Goal: Task Accomplishment & Management: Use online tool/utility

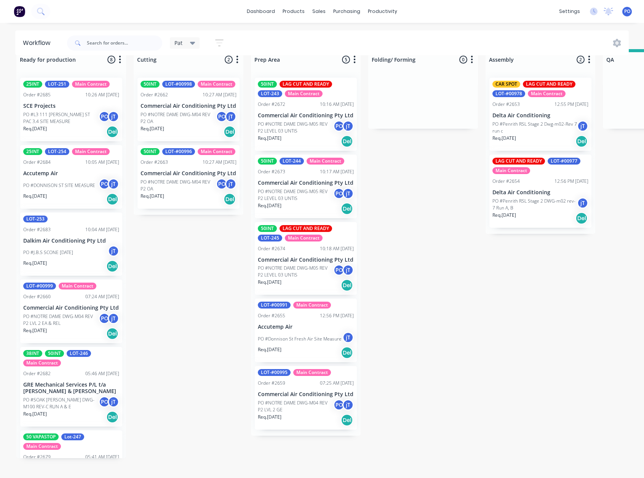
scroll to position [21, 0]
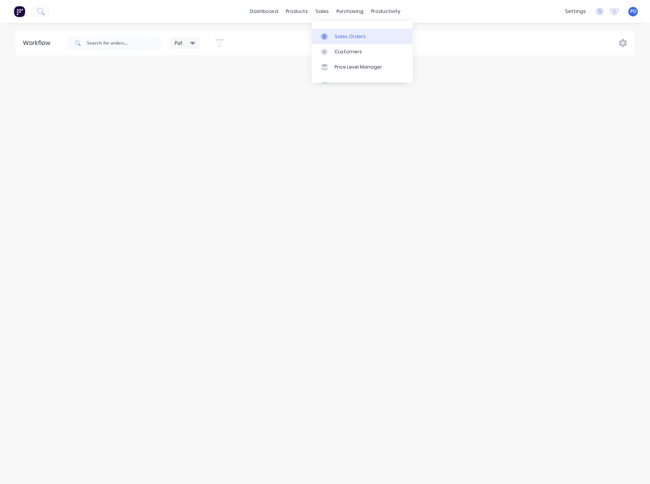
click at [343, 38] on div "Sales Orders" at bounding box center [350, 36] width 31 height 7
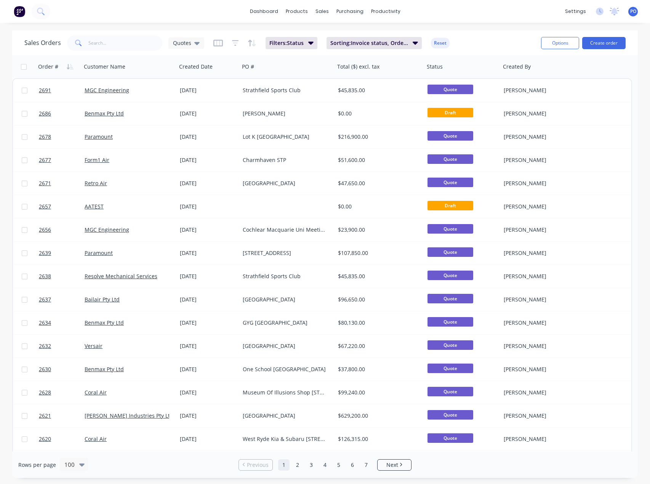
click at [124, 51] on div "Sales Orders Quotes Filters: Status Sorting: Invoice status, Order # Reset" at bounding box center [279, 43] width 511 height 19
click at [121, 46] on input "text" at bounding box center [125, 42] width 74 height 15
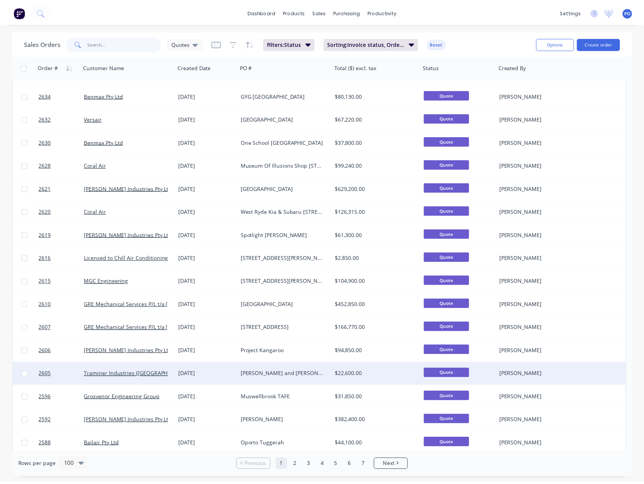
scroll to position [229, 0]
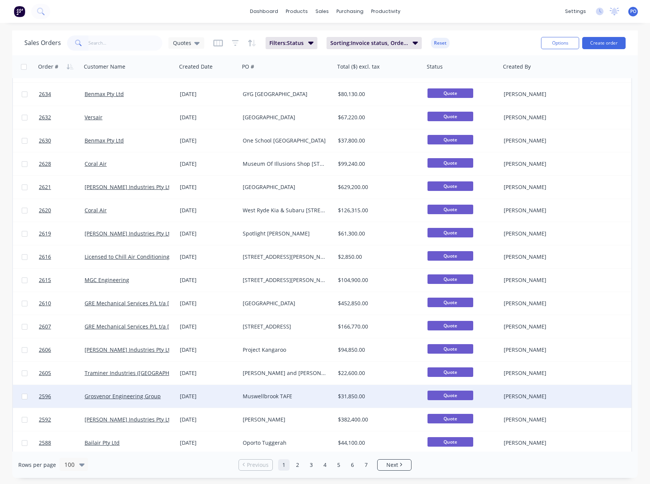
click at [271, 394] on div "Muswellbrook TAFE" at bounding box center [285, 397] width 85 height 8
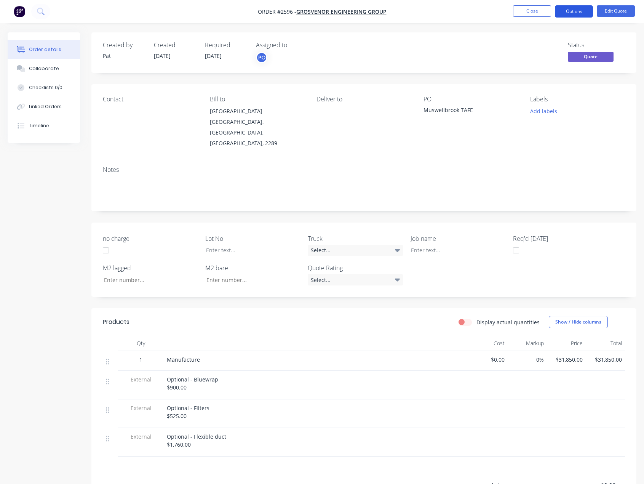
click at [577, 13] on button "Options" at bounding box center [574, 11] width 38 height 12
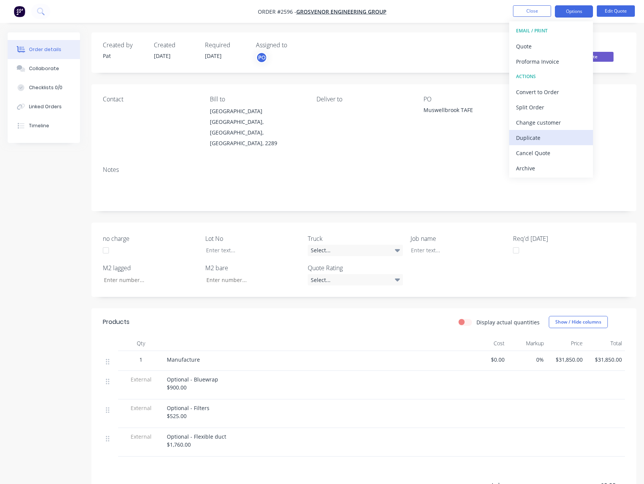
click at [540, 136] on div "Duplicate" at bounding box center [551, 137] width 70 height 11
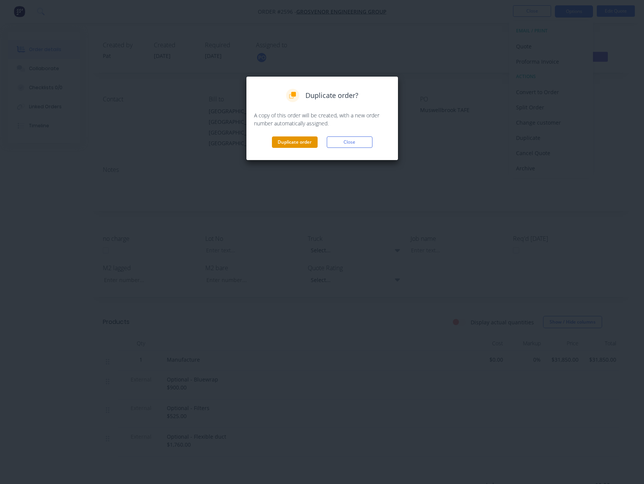
click at [301, 141] on button "Duplicate order" at bounding box center [295, 141] width 46 height 11
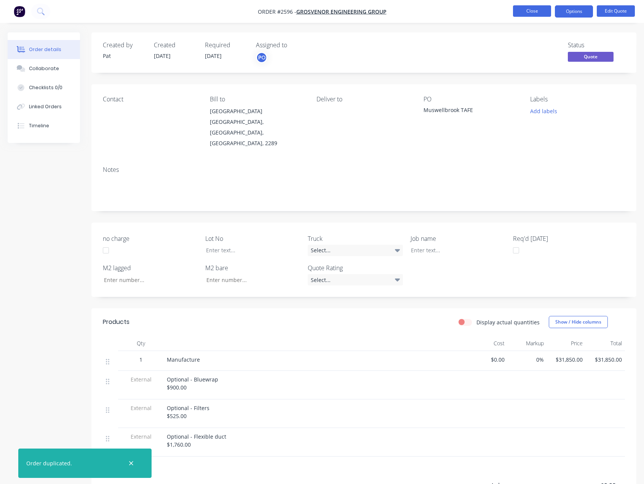
click at [528, 13] on button "Close" at bounding box center [532, 10] width 38 height 11
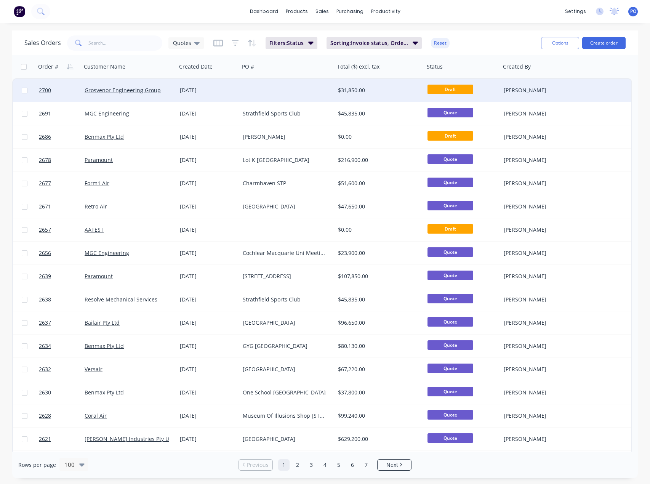
click at [268, 95] on div at bounding box center [287, 90] width 95 height 23
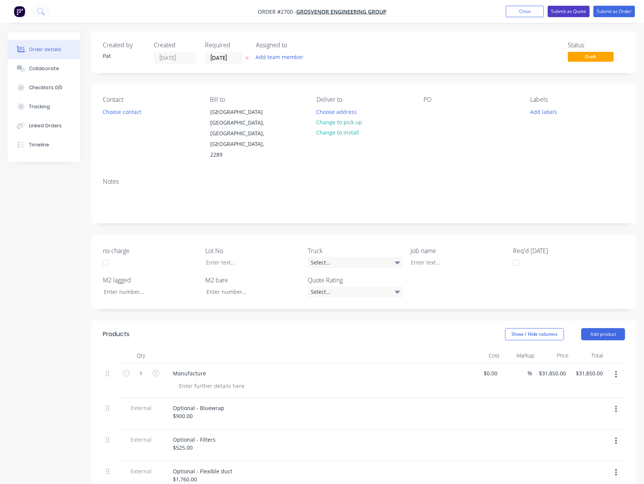
click at [567, 13] on button "Submit as Quote" at bounding box center [569, 11] width 42 height 11
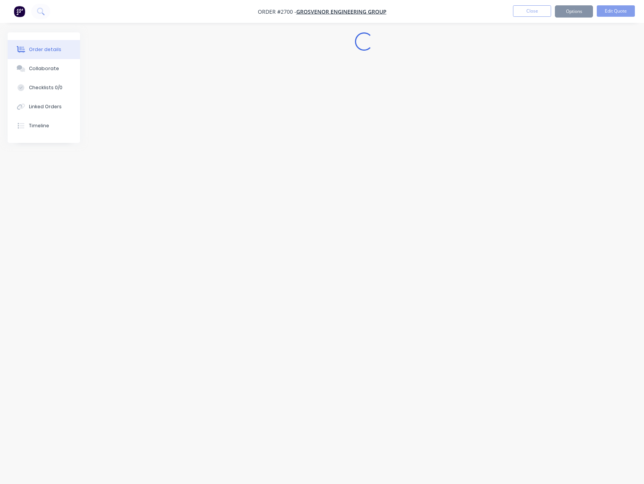
click at [567, 13] on button "Options" at bounding box center [574, 11] width 38 height 12
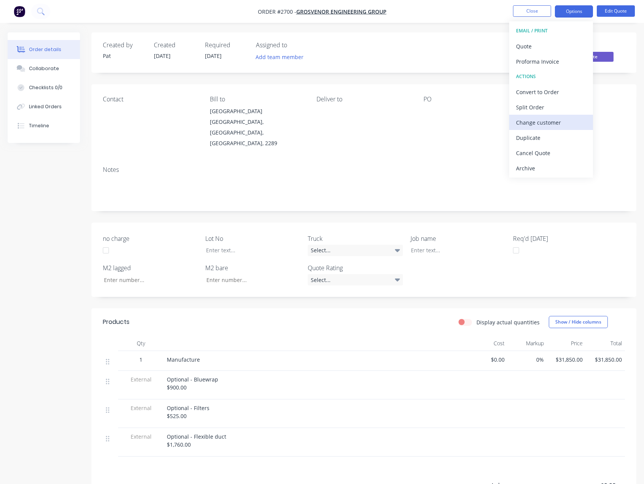
click at [543, 125] on div "Change customer" at bounding box center [551, 122] width 70 height 11
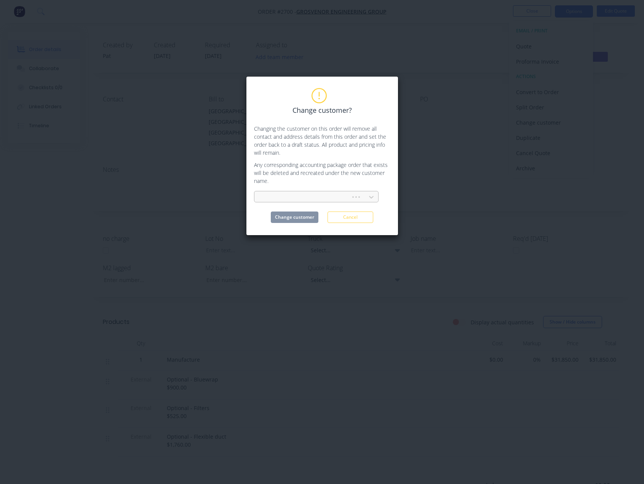
click at [279, 200] on div at bounding box center [304, 197] width 87 height 10
type input "selby"
click at [297, 212] on div "Selby Industries Pty Ltd" at bounding box center [316, 214] width 125 height 14
click at [298, 220] on button "Change customer" at bounding box center [295, 217] width 48 height 11
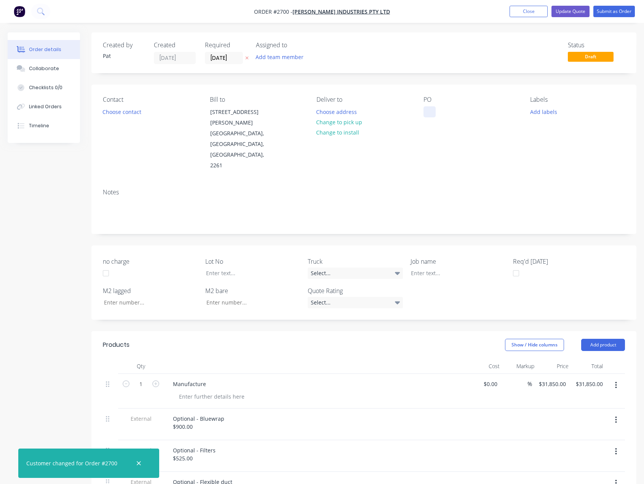
click at [431, 111] on div at bounding box center [430, 111] width 12 height 11
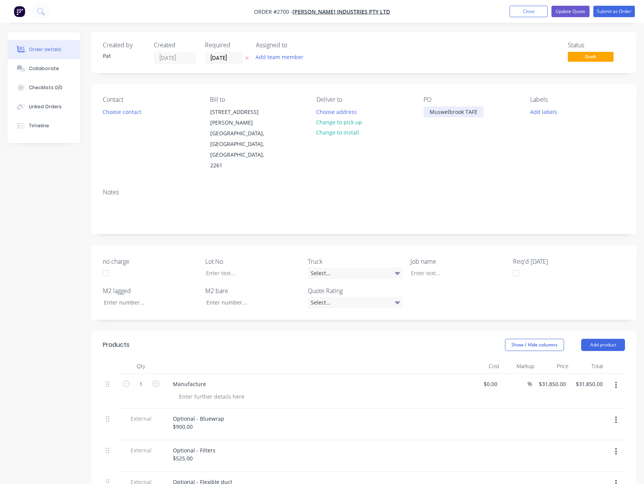
click at [448, 112] on div "Muswelbrook TAFE" at bounding box center [454, 111] width 60 height 11
click at [505, 144] on div "Contact Choose contact Bill to 11 Harold Close Bateau Bay, New South Wales, Aus…" at bounding box center [363, 134] width 545 height 98
click at [571, 11] on button "Update Quote" at bounding box center [571, 11] width 38 height 11
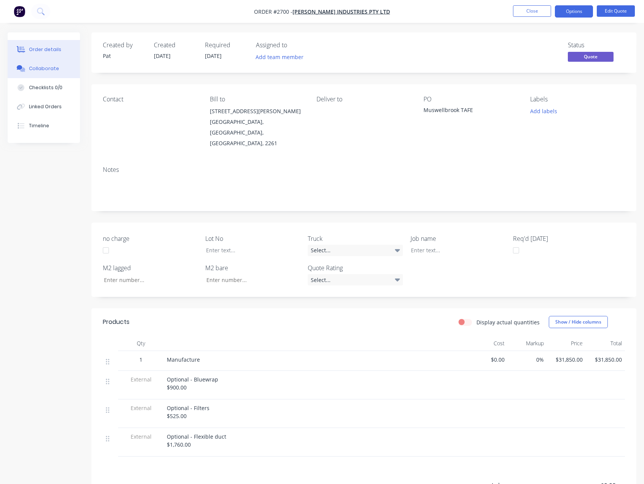
click at [67, 66] on button "Collaborate" at bounding box center [44, 68] width 72 height 19
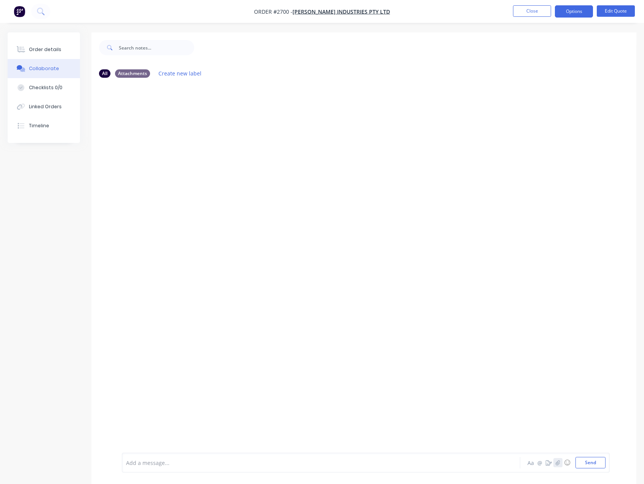
click at [556, 465] on button "button" at bounding box center [558, 462] width 9 height 9
click at [583, 464] on button "Send" at bounding box center [591, 462] width 30 height 11
click at [560, 463] on icon "button" at bounding box center [558, 462] width 5 height 5
click at [599, 463] on button "Send" at bounding box center [591, 462] width 30 height 11
click at [527, 15] on button "Close" at bounding box center [532, 10] width 38 height 11
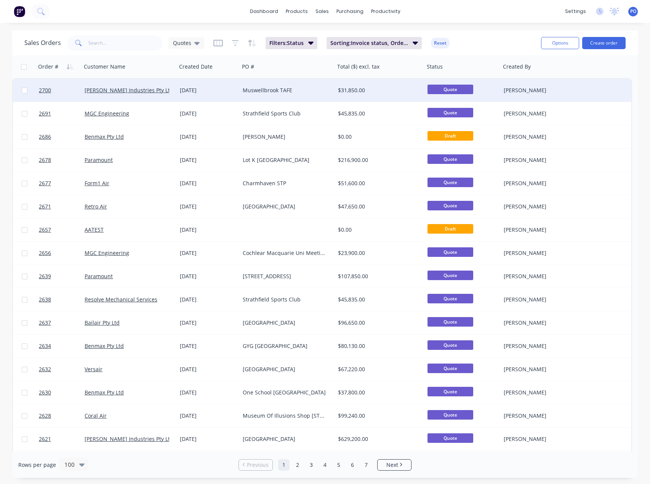
click at [257, 96] on div "Muswellbrook TAFE" at bounding box center [287, 90] width 95 height 23
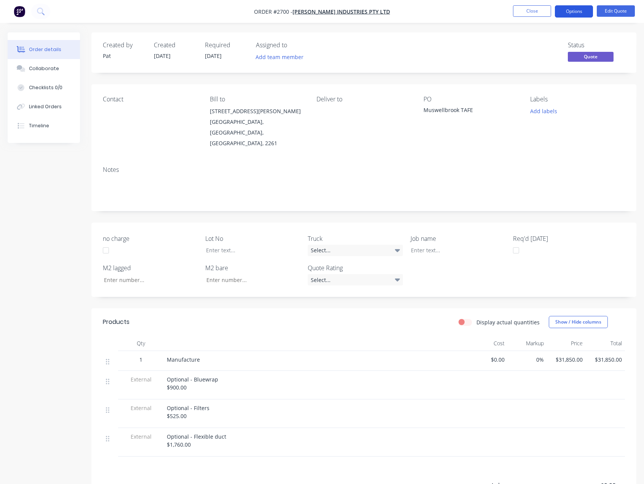
click at [570, 14] on button "Options" at bounding box center [574, 11] width 38 height 12
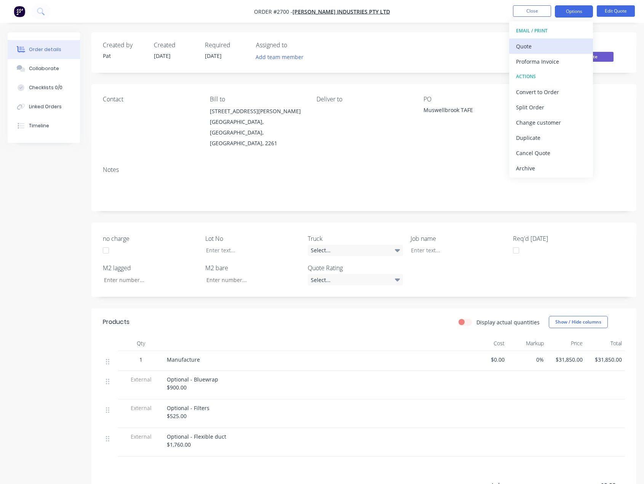
click at [555, 48] on div "Quote" at bounding box center [551, 46] width 70 height 11
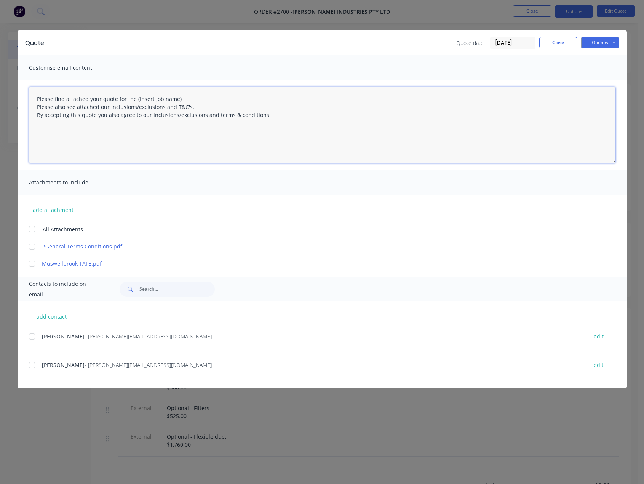
drag, startPoint x: 201, startPoint y: 98, endPoint x: 136, endPoint y: 99, distance: 64.4
click at [136, 99] on textarea "Please find attached your quote for the (Insert job name) Please also see attac…" at bounding box center [322, 125] width 587 height 76
click at [33, 231] on div at bounding box center [31, 228] width 15 height 15
click at [38, 335] on div at bounding box center [31, 336] width 15 height 15
type textarea "Please find attached your quote for the Muswellbrook TAFE project. Please also …"
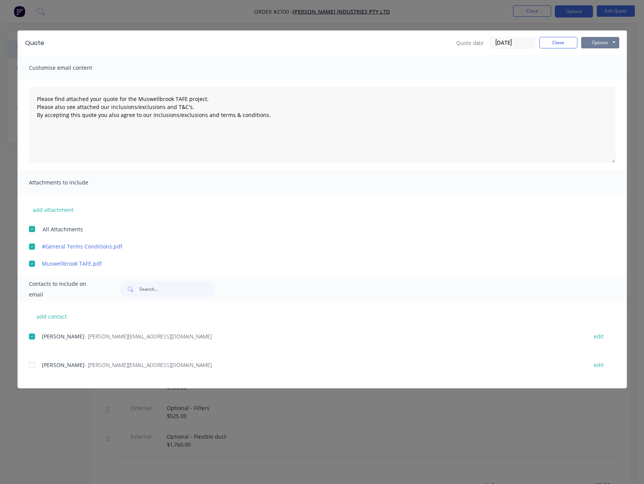
click at [595, 45] on button "Options" at bounding box center [601, 42] width 38 height 11
click at [603, 82] on button "Email" at bounding box center [606, 81] width 49 height 13
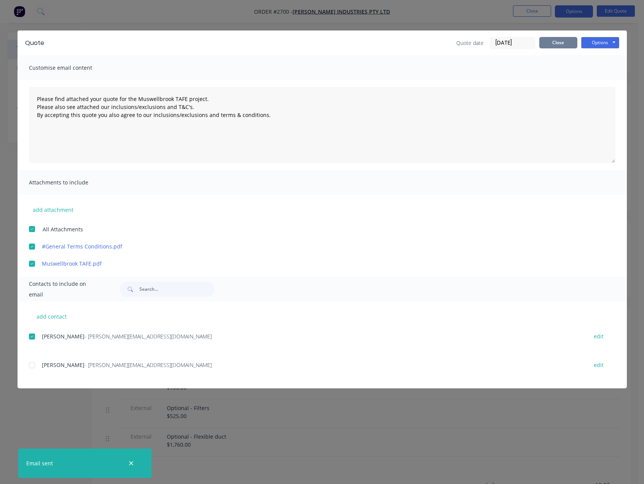
click at [567, 45] on button "Close" at bounding box center [559, 42] width 38 height 11
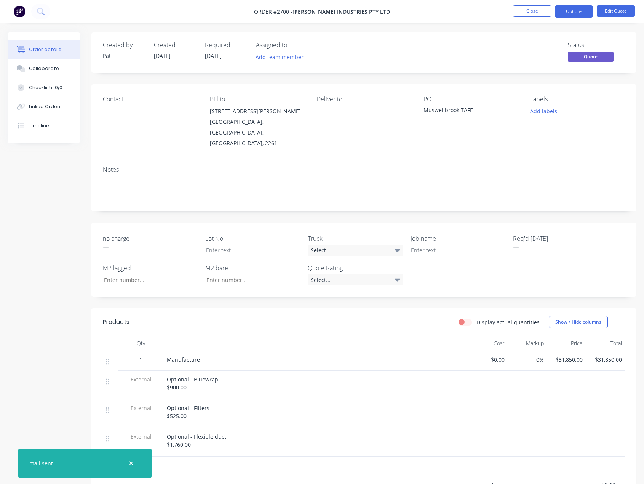
click at [531, 18] on nav "Order #2700 - Selby Industries Pty Ltd Close Options Edit Quote" at bounding box center [322, 11] width 644 height 23
